Goal: Transaction & Acquisition: Purchase product/service

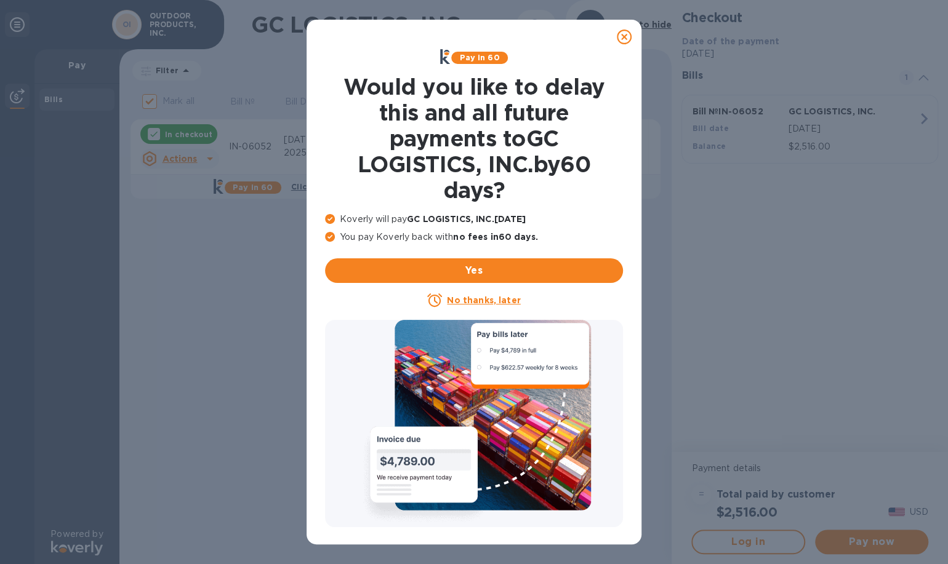
click at [622, 38] on icon at bounding box center [624, 37] width 15 height 15
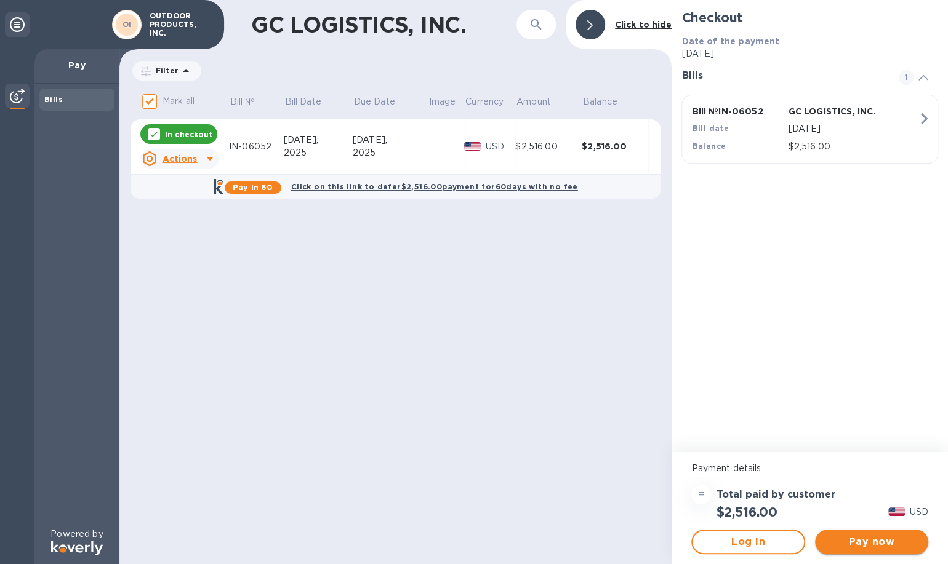
click at [872, 545] on span "Pay now" at bounding box center [872, 542] width 94 height 15
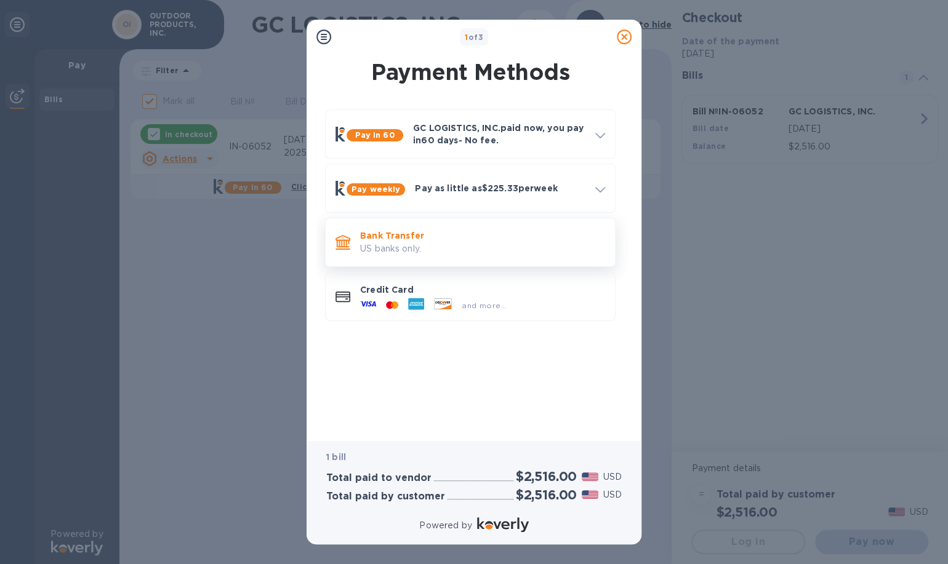
click at [409, 245] on p "US banks only." at bounding box center [482, 249] width 245 height 13
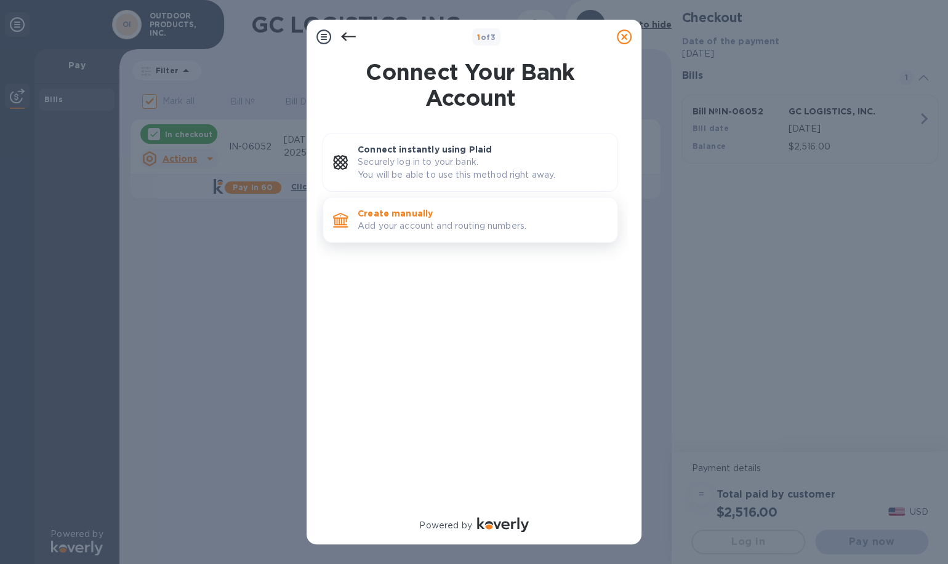
click at [416, 222] on p "Add your account and routing numbers." at bounding box center [483, 226] width 250 height 13
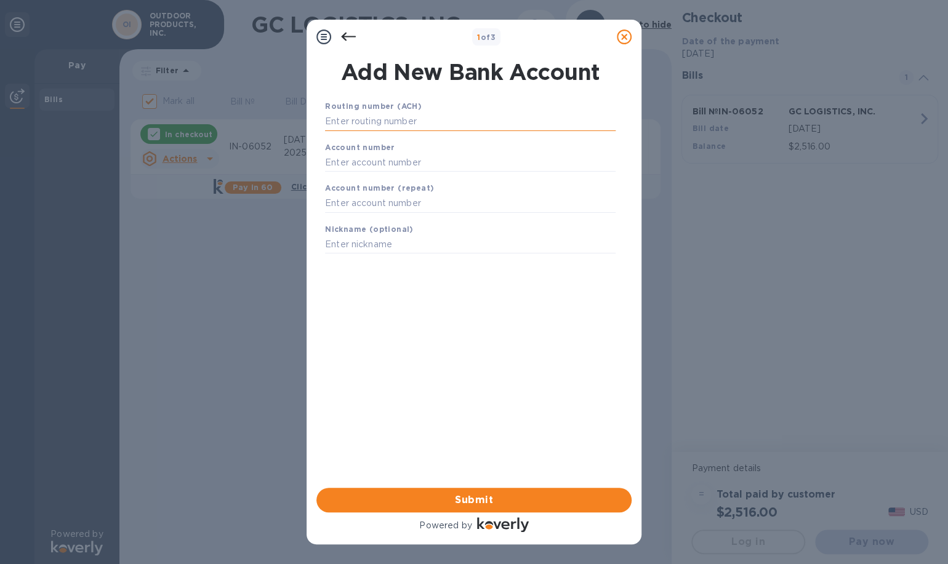
click at [435, 126] on input "text" at bounding box center [470, 122] width 291 height 18
type input "092900383"
type input "150091603137"
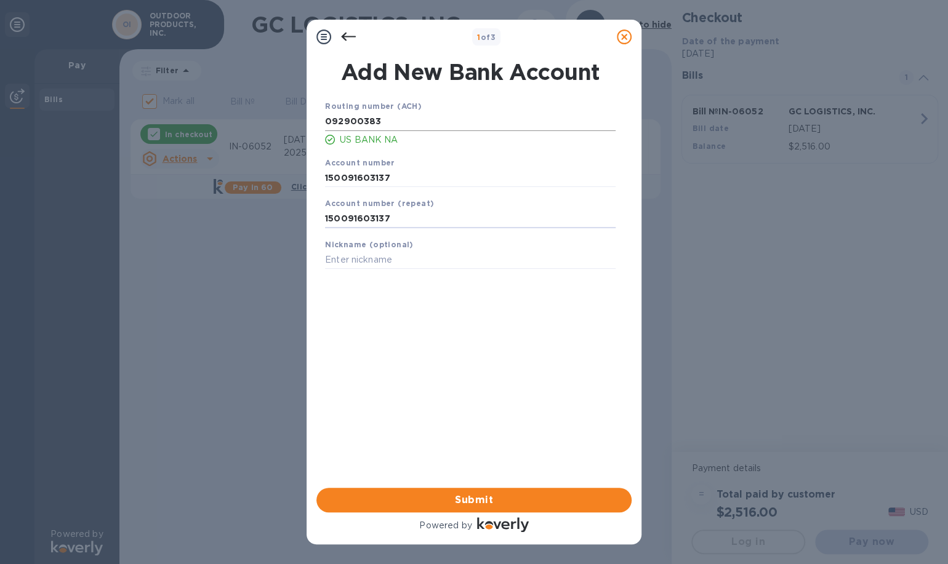
type input "150091603137"
click at [479, 502] on span "Submit" at bounding box center [473, 500] width 295 height 15
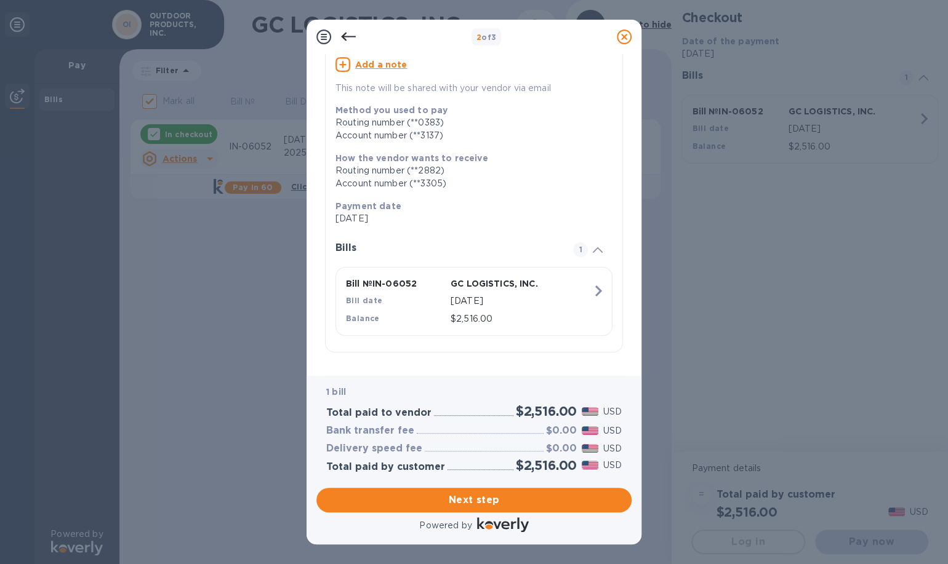
scroll to position [108, 0]
click at [491, 498] on span "Next step" at bounding box center [473, 500] width 295 height 15
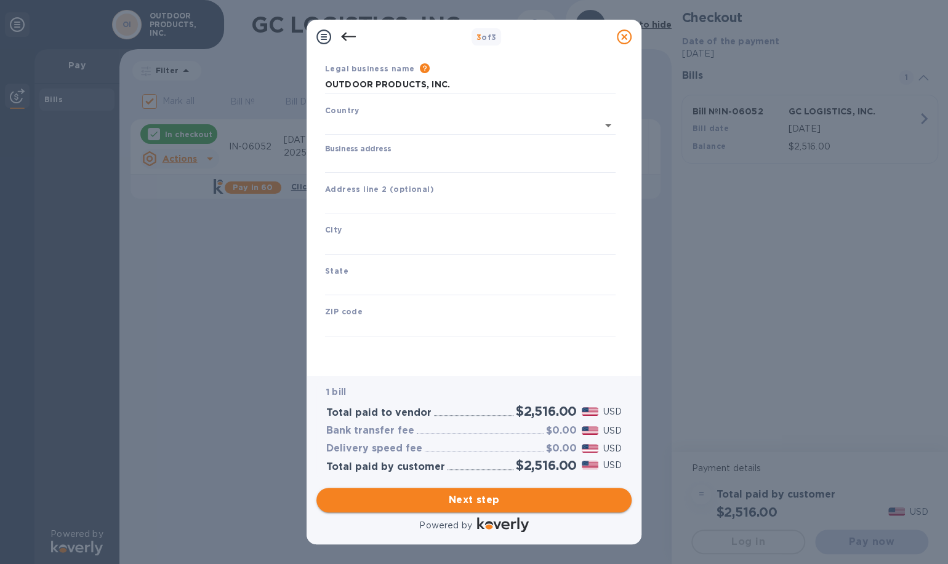
type input "[GEOGRAPHIC_DATA]"
click at [416, 166] on input "Business address" at bounding box center [470, 163] width 291 height 18
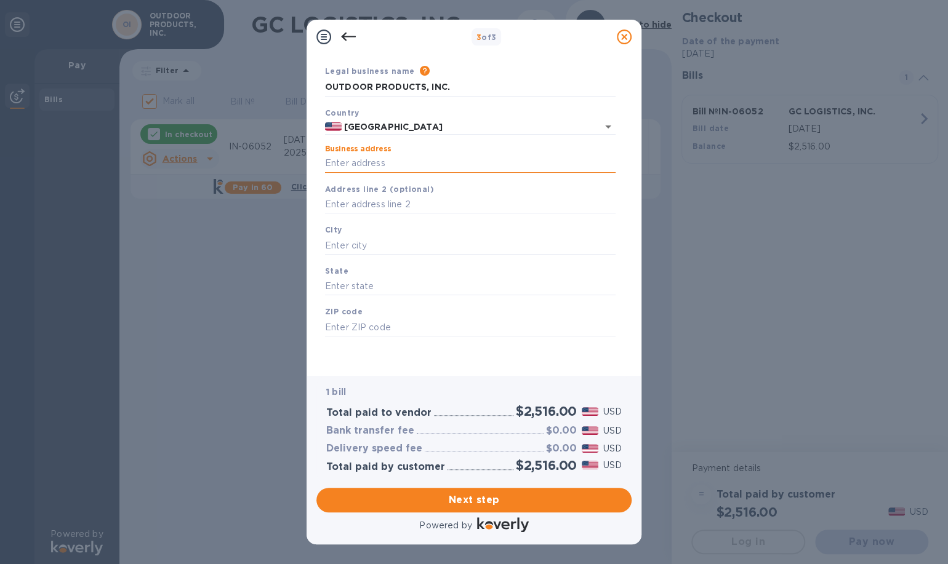
type input "[STREET_ADDRESS]"
click at [418, 245] on input "text" at bounding box center [470, 245] width 291 height 18
type input "Auburn"
type input "WA"
type input "98001"
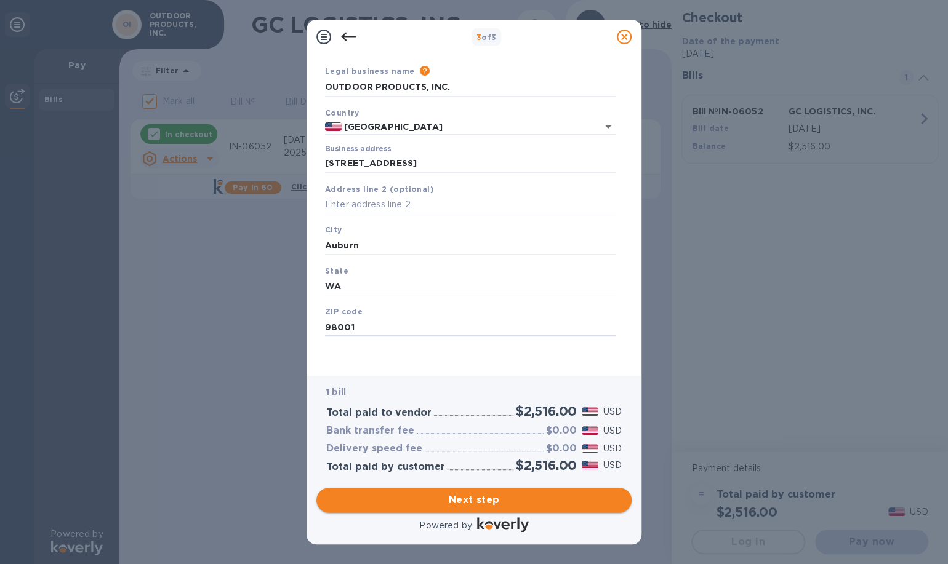
click at [473, 503] on span "Next step" at bounding box center [473, 500] width 295 height 15
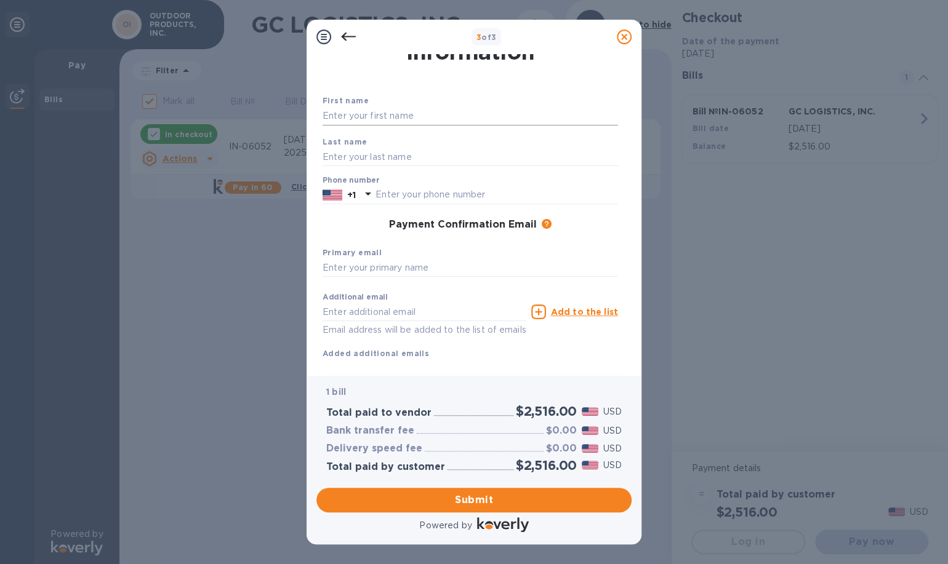
click at [415, 118] on input "text" at bounding box center [470, 116] width 295 height 18
type input "[PERSON_NAME]"
type input "Su"
type input "2538132827"
type input "[EMAIL_ADDRESS][DOMAIN_NAME]"
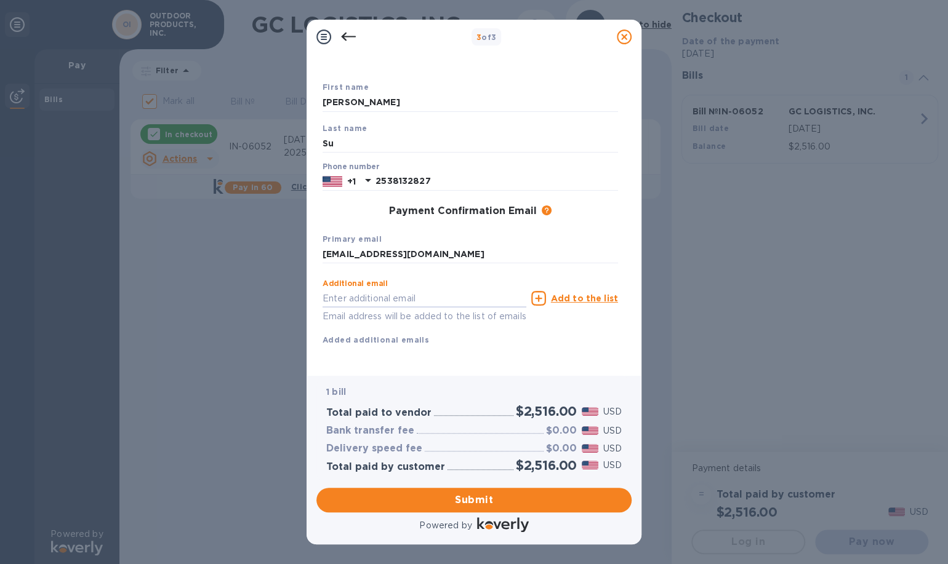
scroll to position [67, 0]
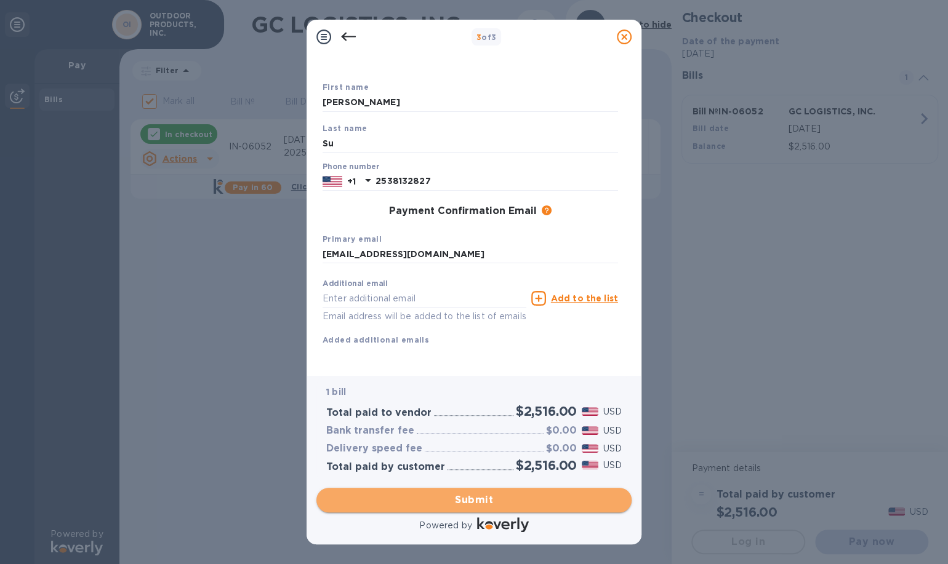
click at [515, 505] on span "Submit" at bounding box center [473, 500] width 295 height 15
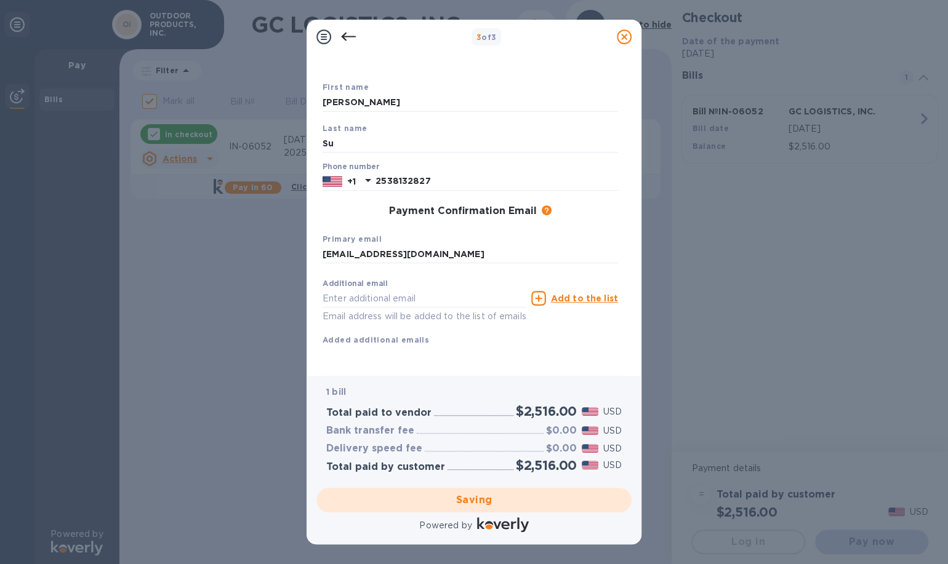
checkbox input "false"
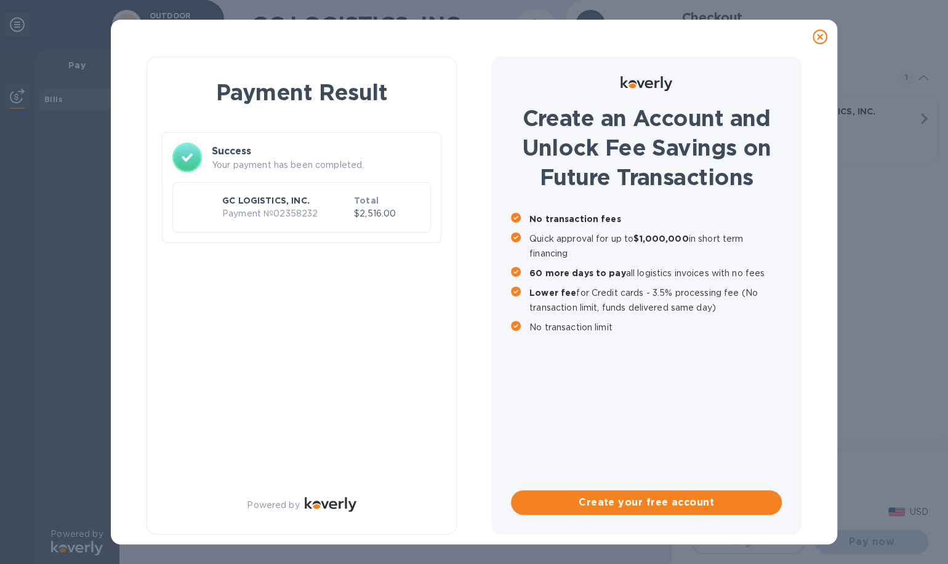
scroll to position [0, 0]
